Goal: Transaction & Acquisition: Purchase product/service

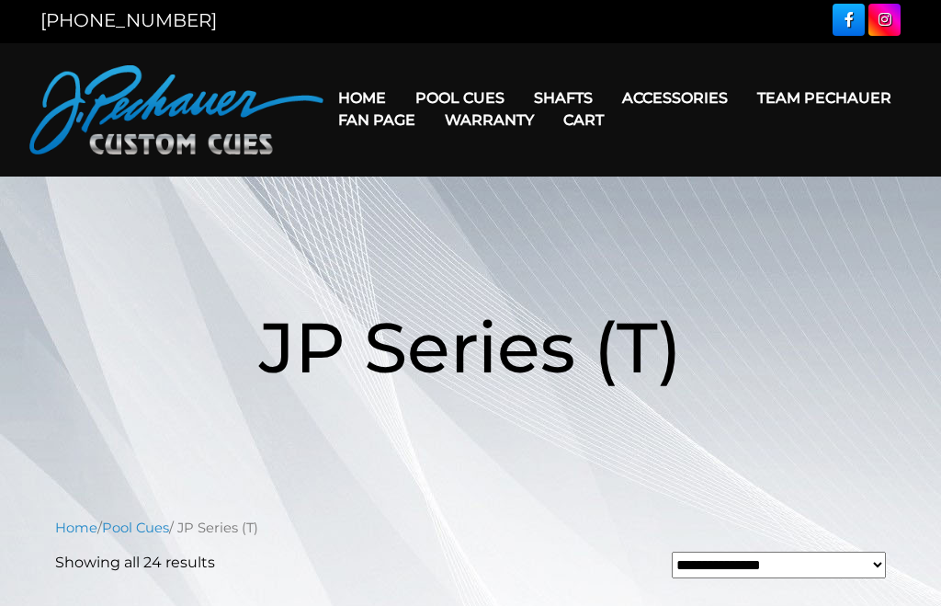
scroll to position [3, 0]
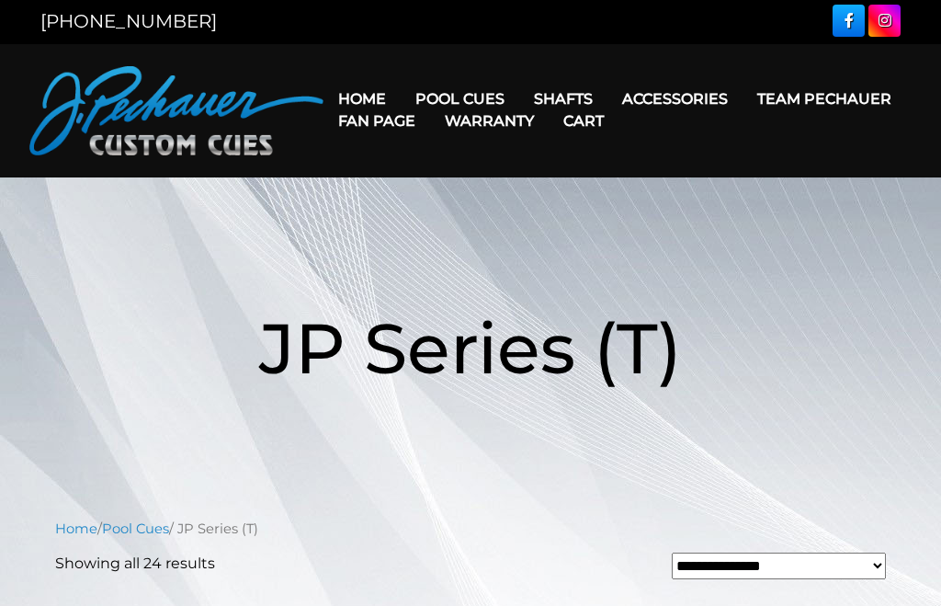
click at [549, 97] on link "Warranty" at bounding box center [489, 120] width 119 height 47
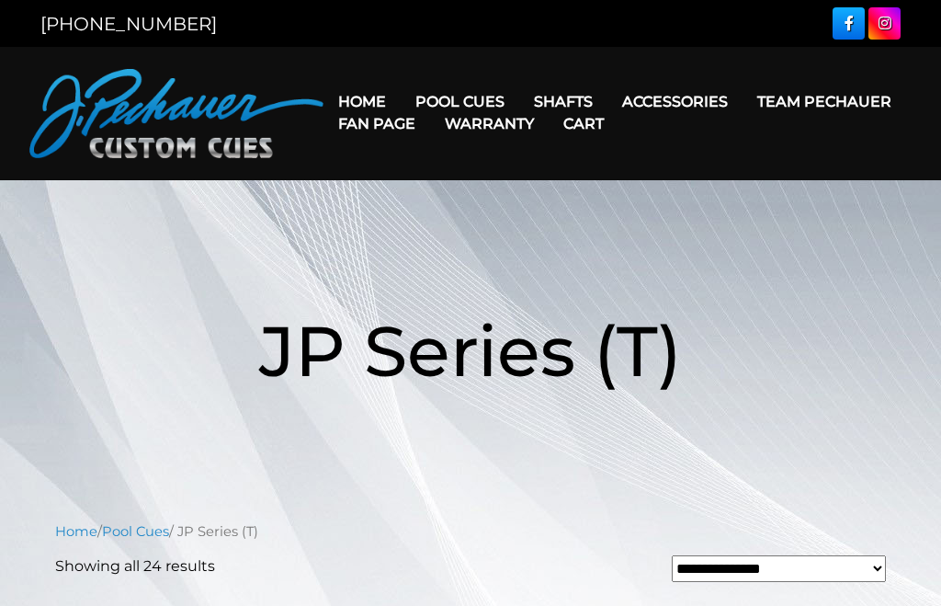
scroll to position [65, 0]
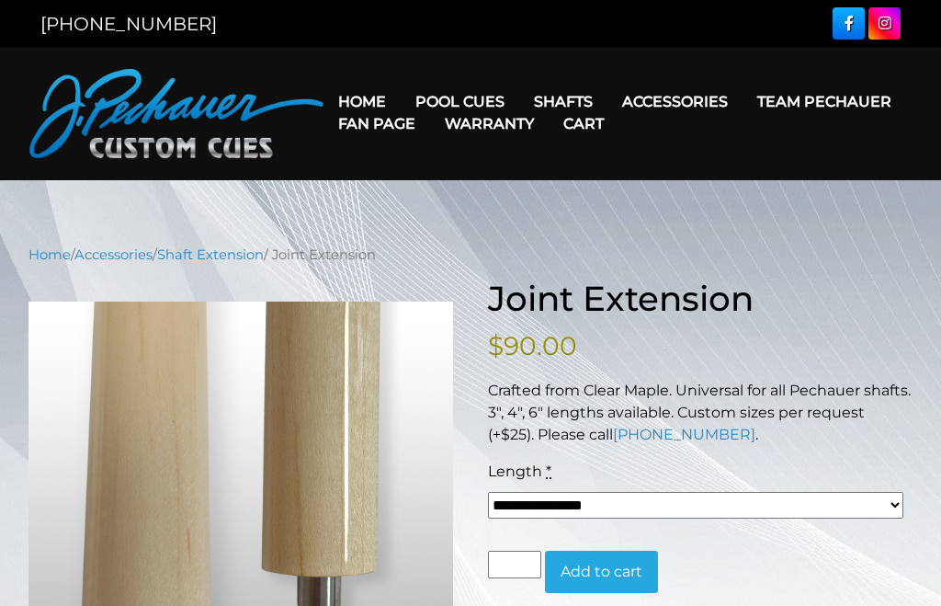
click at [703, 138] on link "Extensions" at bounding box center [708, 128] width 199 height 26
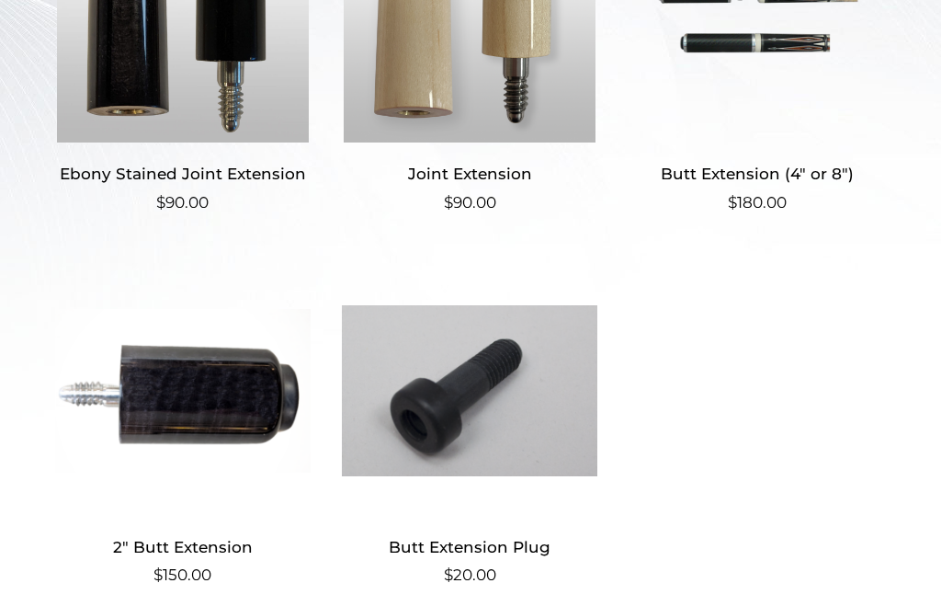
scroll to position [637, 0]
click at [769, 187] on h2 "Butt Extension (4″ or 8″)" at bounding box center [758, 175] width 256 height 34
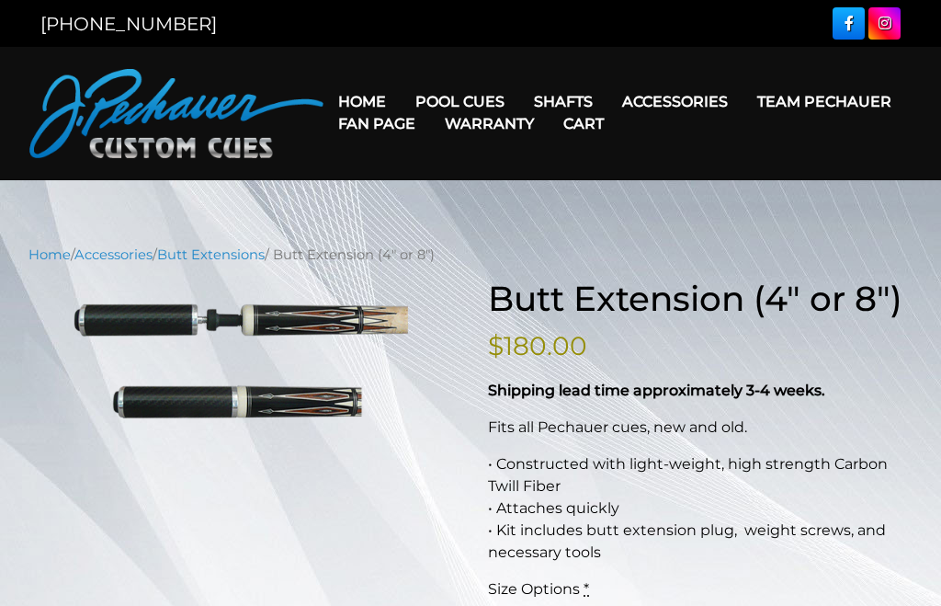
click at [696, 279] on h1 "Butt Extension (4″ or 8″)" at bounding box center [700, 298] width 425 height 41
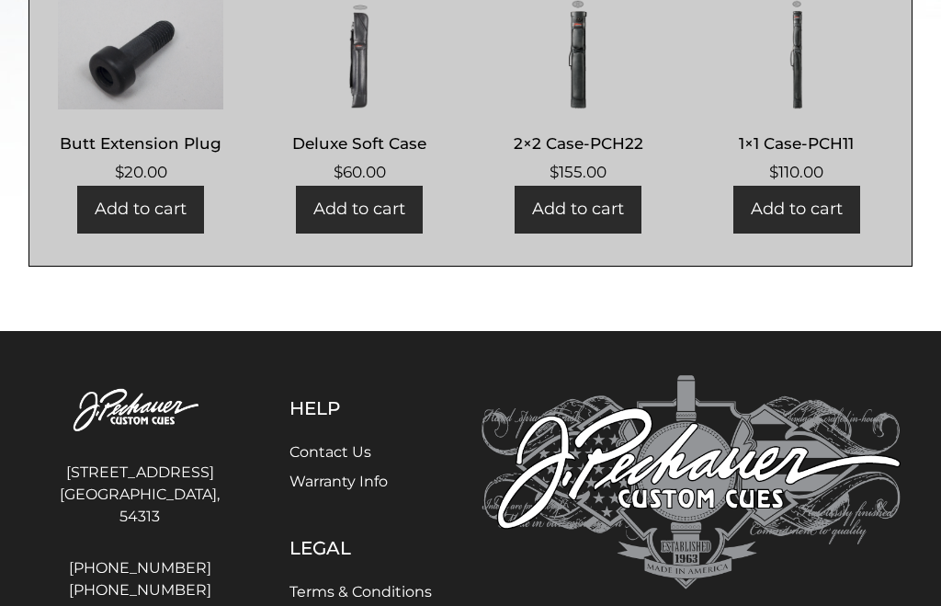
scroll to position [935, 0]
